Goal: Transaction & Acquisition: Purchase product/service

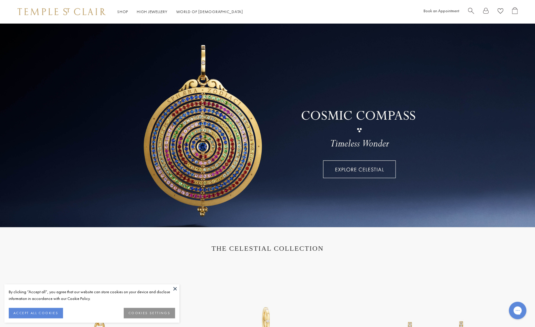
drag, startPoint x: 46, startPoint y: 314, endPoint x: 57, endPoint y: 305, distance: 13.4
click at [47, 313] on button "ACCEPT ALL COOKIES" at bounding box center [36, 313] width 54 height 10
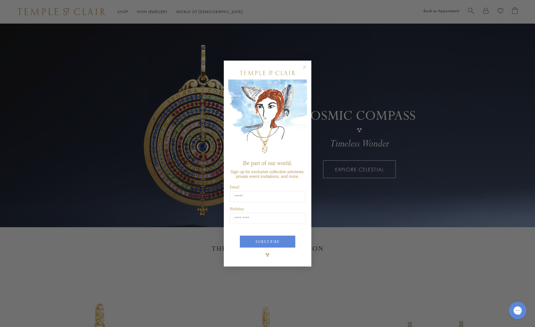
click at [305, 66] on circle "Close dialog" at bounding box center [304, 67] width 7 height 7
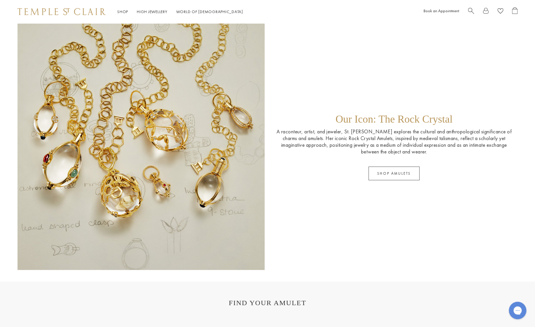
scroll to position [969, 0]
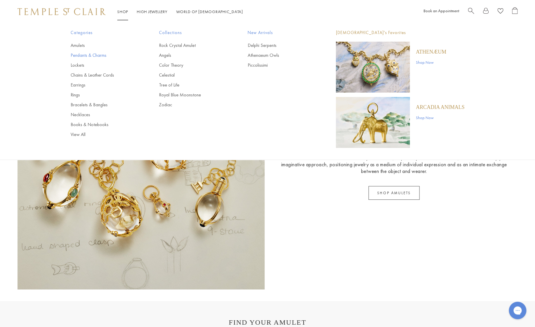
click at [78, 56] on link "Pendants & Charms" at bounding box center [103, 55] width 65 height 6
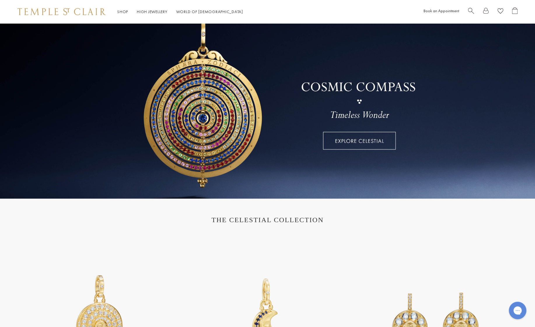
scroll to position [27, 0]
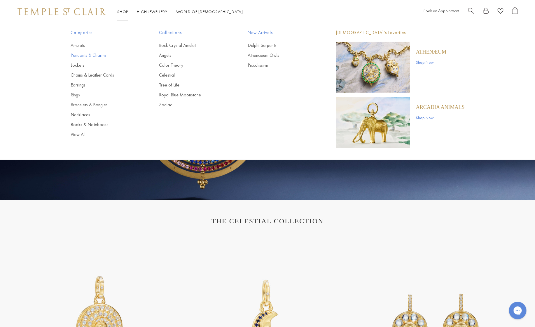
click at [76, 54] on link "Pendants & Charms" at bounding box center [103, 55] width 65 height 6
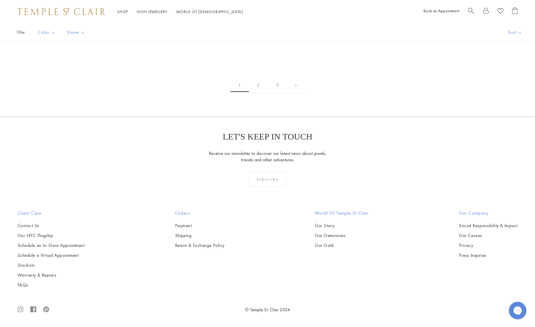
scroll to position [4297, 0]
click at [259, 93] on link "2" at bounding box center [258, 85] width 19 height 16
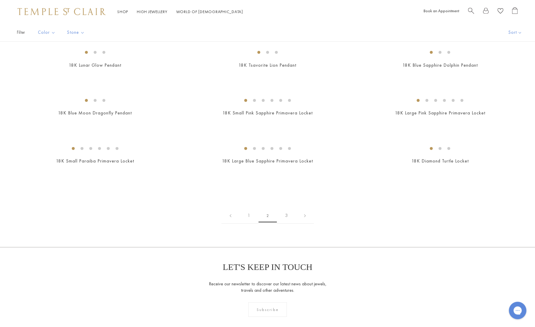
scroll to position [817, 0]
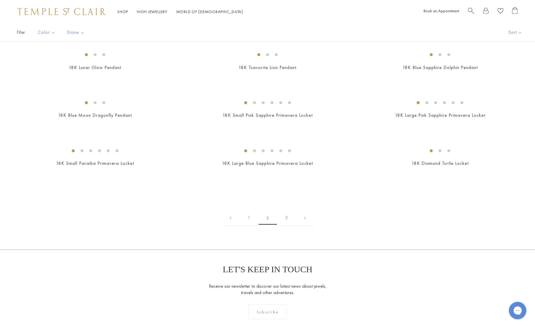
click at [0, 0] on img at bounding box center [0, 0] width 0 height 0
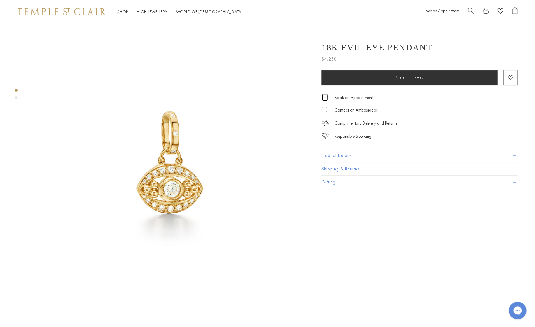
click at [238, 120] on img at bounding box center [168, 162] width 278 height 278
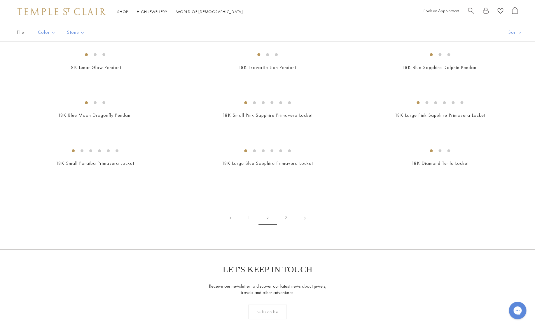
click at [0, 0] on img at bounding box center [0, 0] width 0 height 0
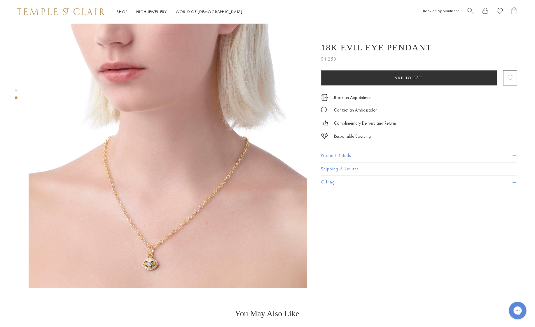
scroll to position [301, 1]
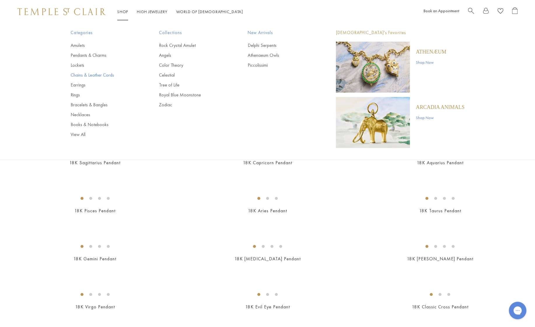
click at [76, 74] on link "Chains & Leather Cords" at bounding box center [103, 75] width 65 height 6
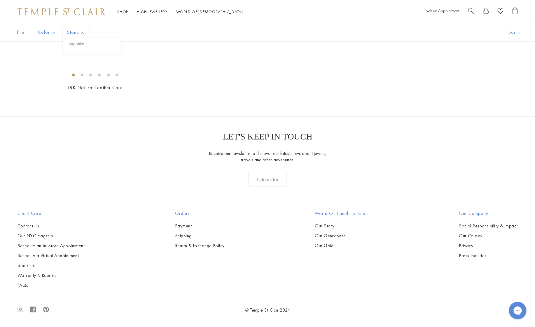
scroll to position [1070, 0]
click at [0, 0] on img at bounding box center [0, 0] width 0 height 0
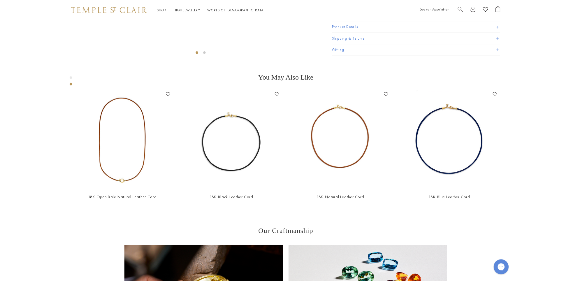
scroll to position [272, 1]
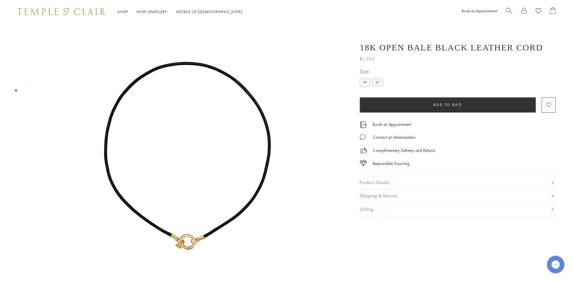
scroll to position [23, 0]
